Goal: Navigation & Orientation: Find specific page/section

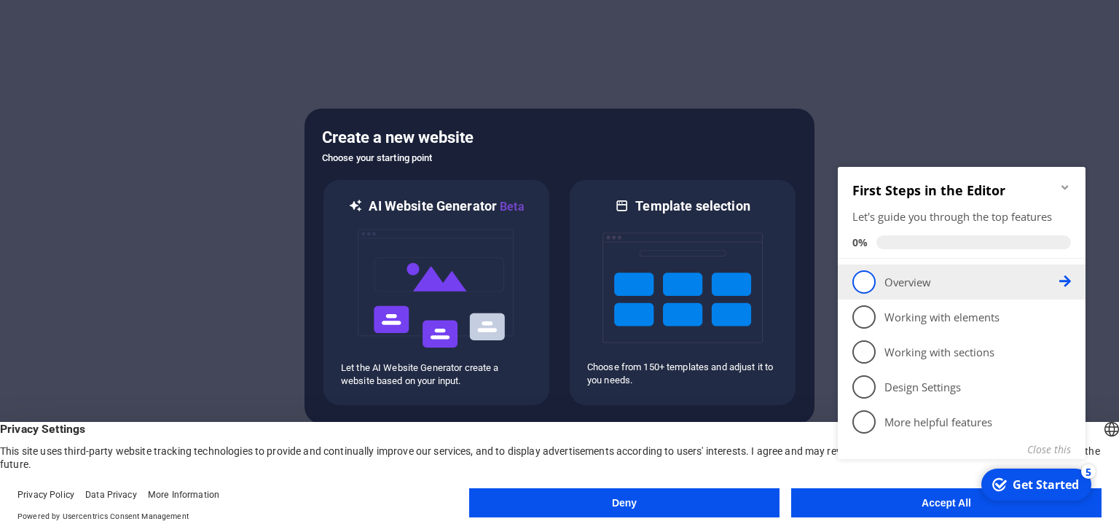
click at [872, 288] on span "1" at bounding box center [863, 281] width 23 height 23
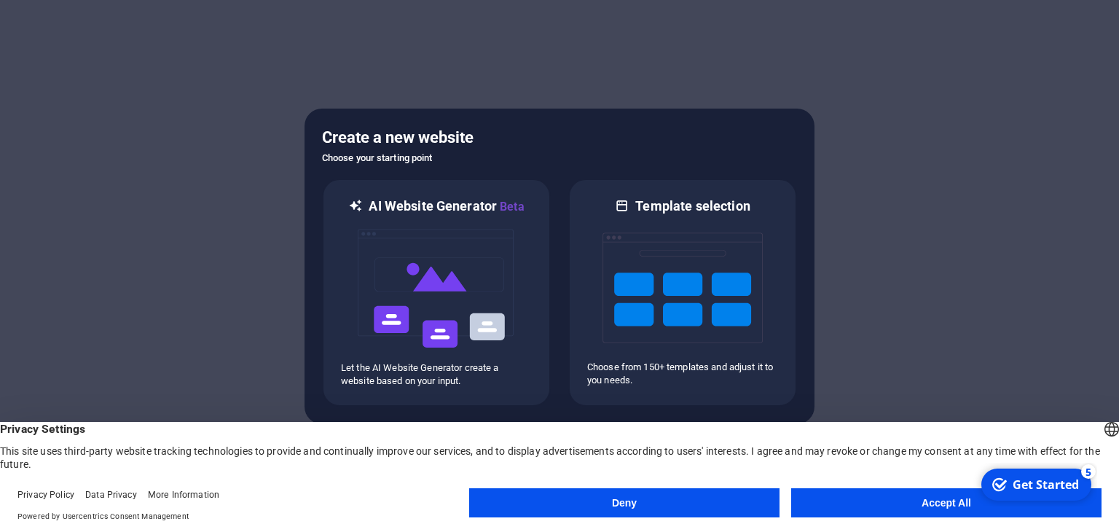
click at [731, 502] on button "Deny" at bounding box center [624, 502] width 310 height 29
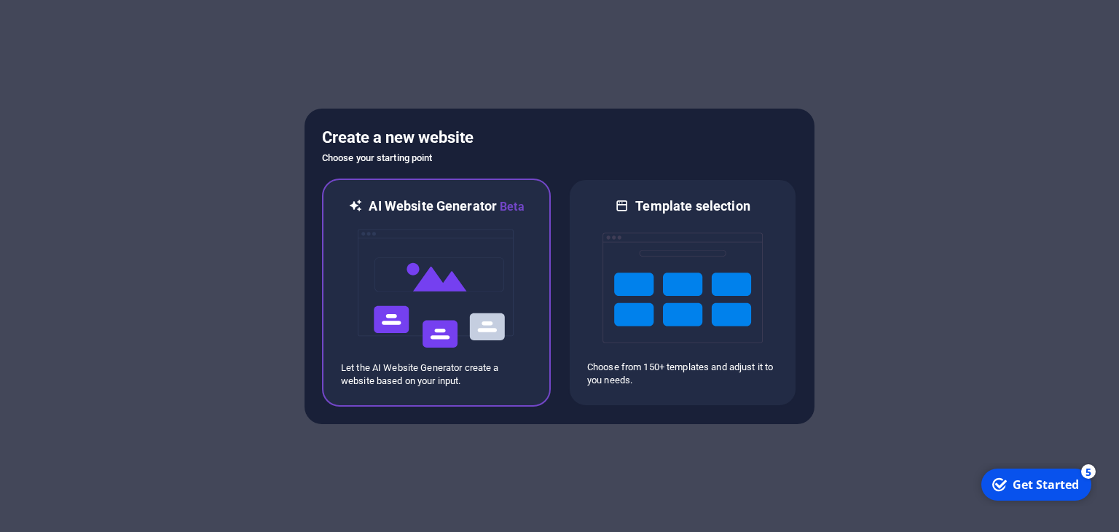
click at [497, 295] on img at bounding box center [436, 289] width 160 height 146
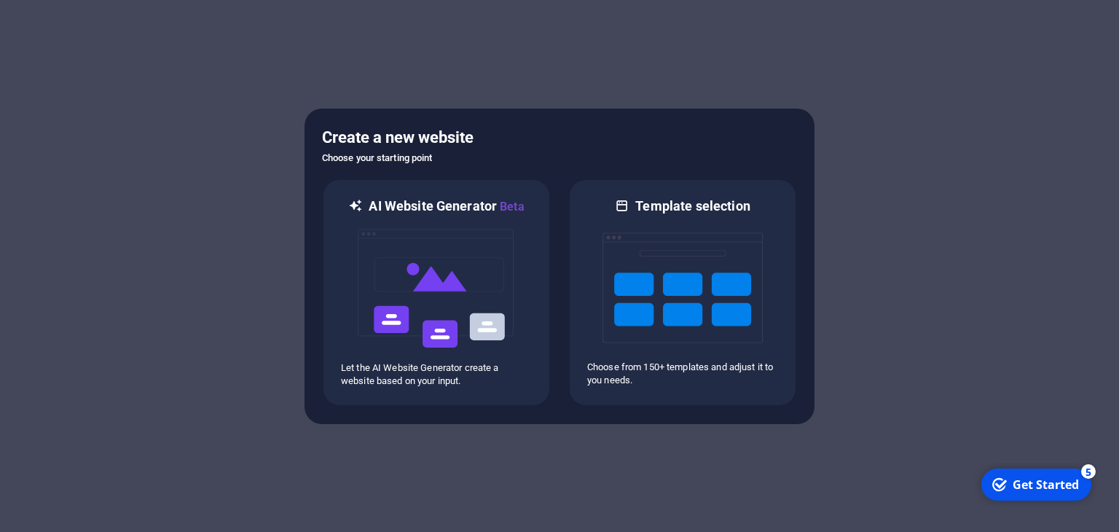
click at [1025, 489] on div "Get Started" at bounding box center [1045, 484] width 66 height 16
